Goal: Task Accomplishment & Management: Complete application form

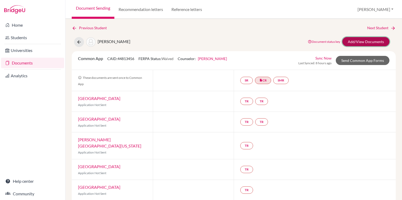
click at [360, 43] on link "Add/View Documents" at bounding box center [365, 41] width 47 height 9
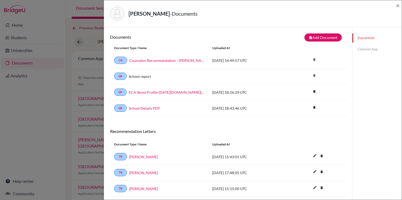
click at [362, 49] on link "Common App" at bounding box center [376, 49] width 49 height 9
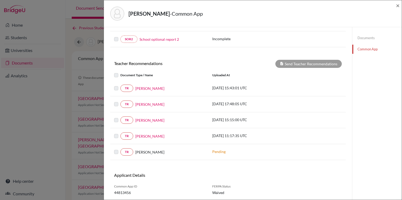
scroll to position [147, 0]
click at [147, 86] on link "Ambola Nchindo" at bounding box center [149, 88] width 29 height 5
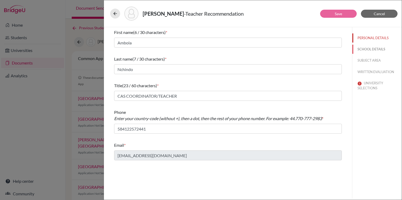
click at [371, 51] on button "SCHOOL DETAILS" at bounding box center [376, 49] width 49 height 9
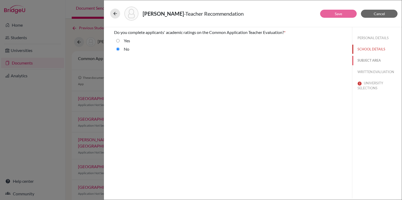
click at [365, 60] on button "SUBJECT AREA" at bounding box center [376, 60] width 49 height 9
select select "4"
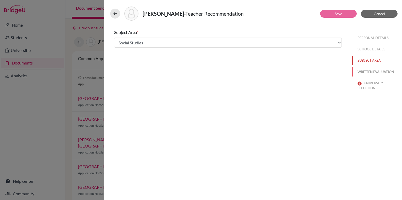
click at [361, 72] on button "WRITTEN EVALUATION" at bounding box center [376, 72] width 49 height 9
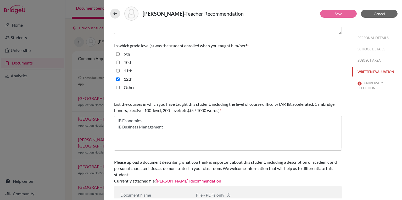
scroll to position [110, 0]
click at [117, 69] on input "11th" at bounding box center [117, 70] width 3 height 6
checkbox input "true"
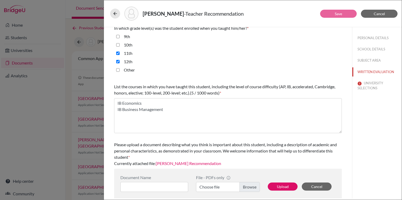
scroll to position [130, 0]
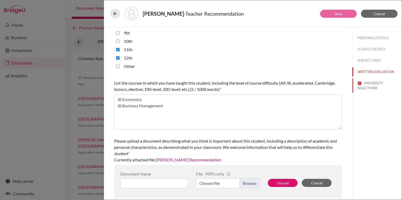
click at [370, 86] on button "UNIVERSITY SELECTIONS" at bounding box center [376, 86] width 49 height 14
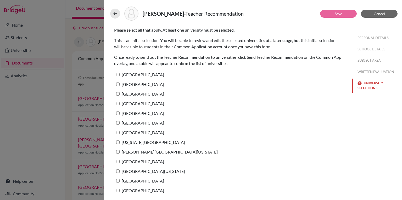
scroll to position [0, 0]
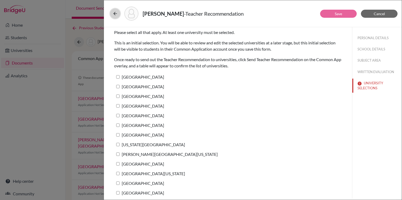
click at [114, 13] on icon at bounding box center [115, 13] width 5 height 5
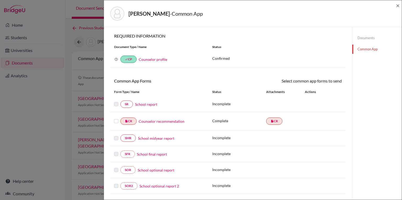
click at [400, 5] on div "Mattar, Fabiana - Common App ×" at bounding box center [253, 13] width 298 height 27
click at [395, 3] on div "Mattar, Fabiana - Common App ×" at bounding box center [253, 13] width 294 height 23
click at [398, 3] on span "×" at bounding box center [398, 6] width 4 height 8
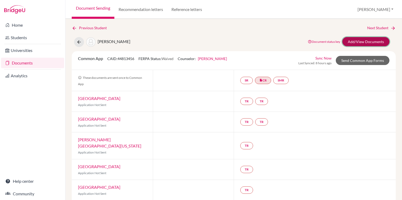
click at [344, 44] on link "Add/View Documents" at bounding box center [365, 41] width 47 height 9
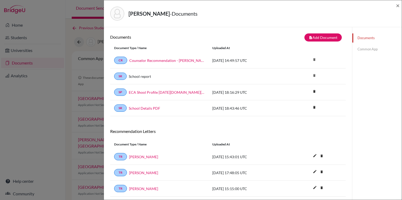
click at [358, 49] on link "Common App" at bounding box center [376, 49] width 49 height 9
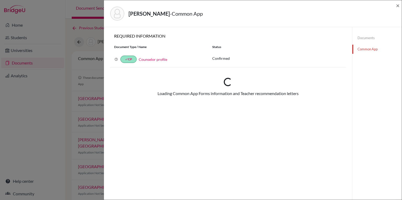
click at [357, 38] on link "Documents" at bounding box center [376, 37] width 49 height 9
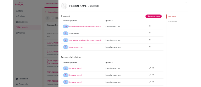
scroll to position [46, 0]
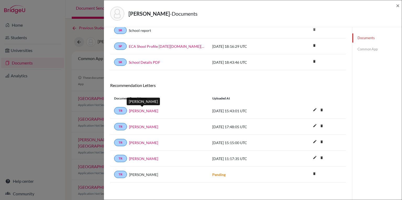
click at [150, 109] on link "Ambola Nchindo" at bounding box center [143, 110] width 29 height 5
click at [135, 127] on link "Flavia Teixeira" at bounding box center [143, 126] width 29 height 5
click at [145, 141] on link "Diego Farrera" at bounding box center [143, 142] width 29 height 5
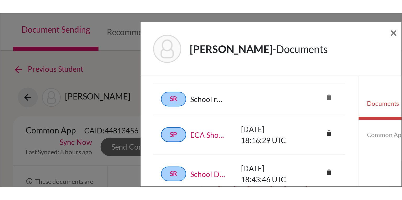
scroll to position [57, 0]
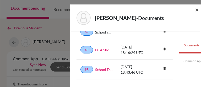
click at [196, 9] on span "×" at bounding box center [197, 10] width 4 height 8
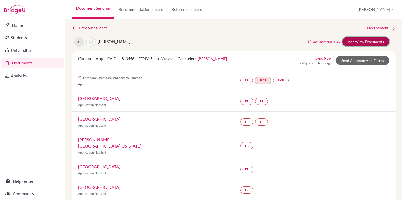
click at [354, 42] on link "Add/View Documents" at bounding box center [365, 41] width 47 height 9
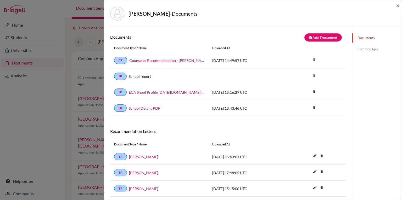
click at [364, 51] on link "Common App" at bounding box center [376, 49] width 49 height 9
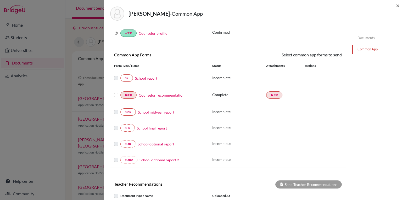
scroll to position [27, 0]
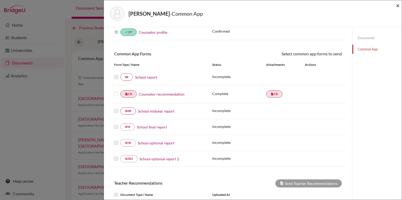
click at [399, 3] on span "×" at bounding box center [398, 6] width 4 height 8
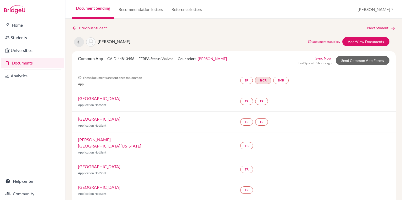
click at [43, 62] on link "Documents" at bounding box center [32, 63] width 63 height 10
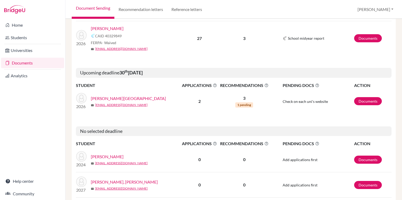
scroll to position [262, 0]
drag, startPoint x: 120, startPoint y: 72, endPoint x: 164, endPoint y: 74, distance: 43.8
click at [164, 74] on h5 "Upcoming deadline [DATE]" at bounding box center [234, 73] width 316 height 10
click at [169, 71] on h5 "Upcoming deadline [DATE]" at bounding box center [234, 73] width 316 height 10
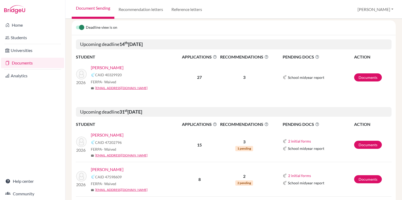
scroll to position [0, 0]
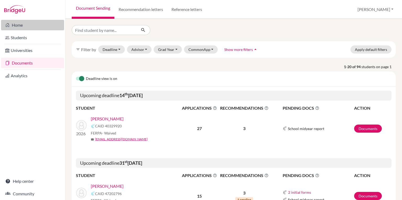
click at [35, 29] on link "Home" at bounding box center [32, 25] width 63 height 10
